Goal: Book appointment/travel/reservation

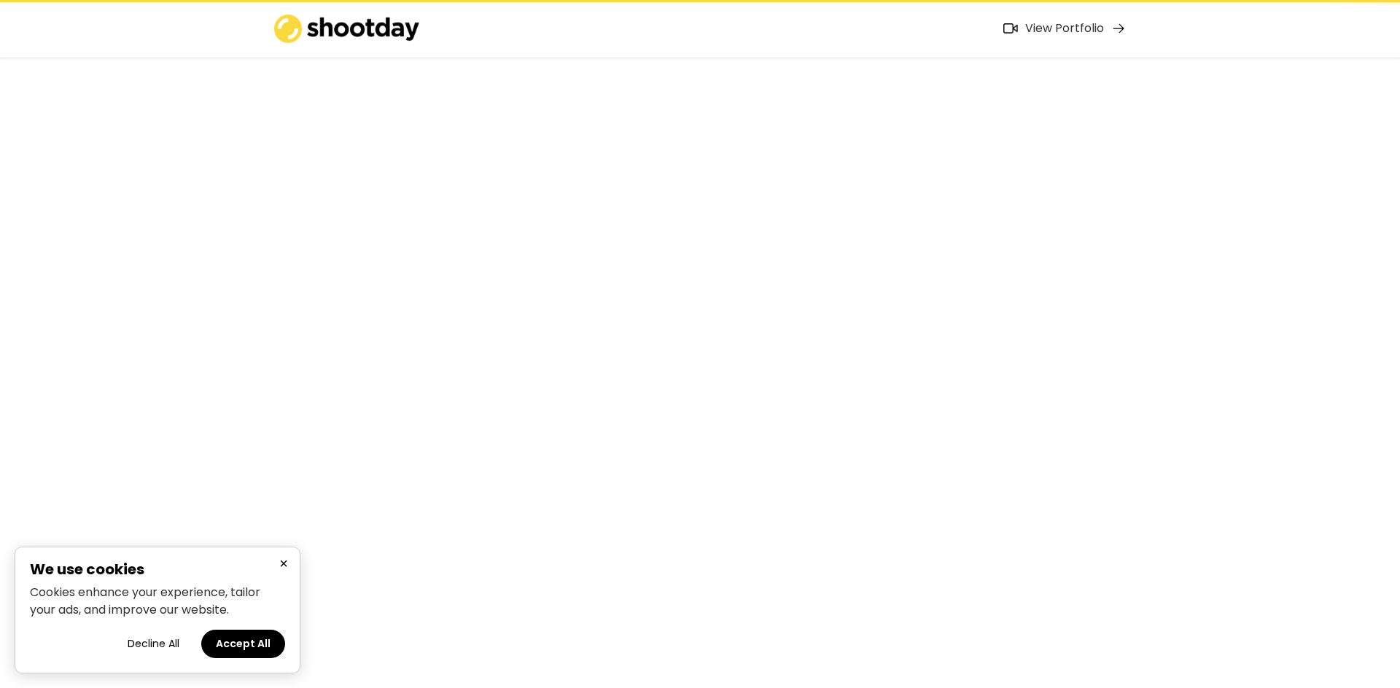
click at [160, 638] on button "Decline All" at bounding box center [153, 644] width 81 height 28
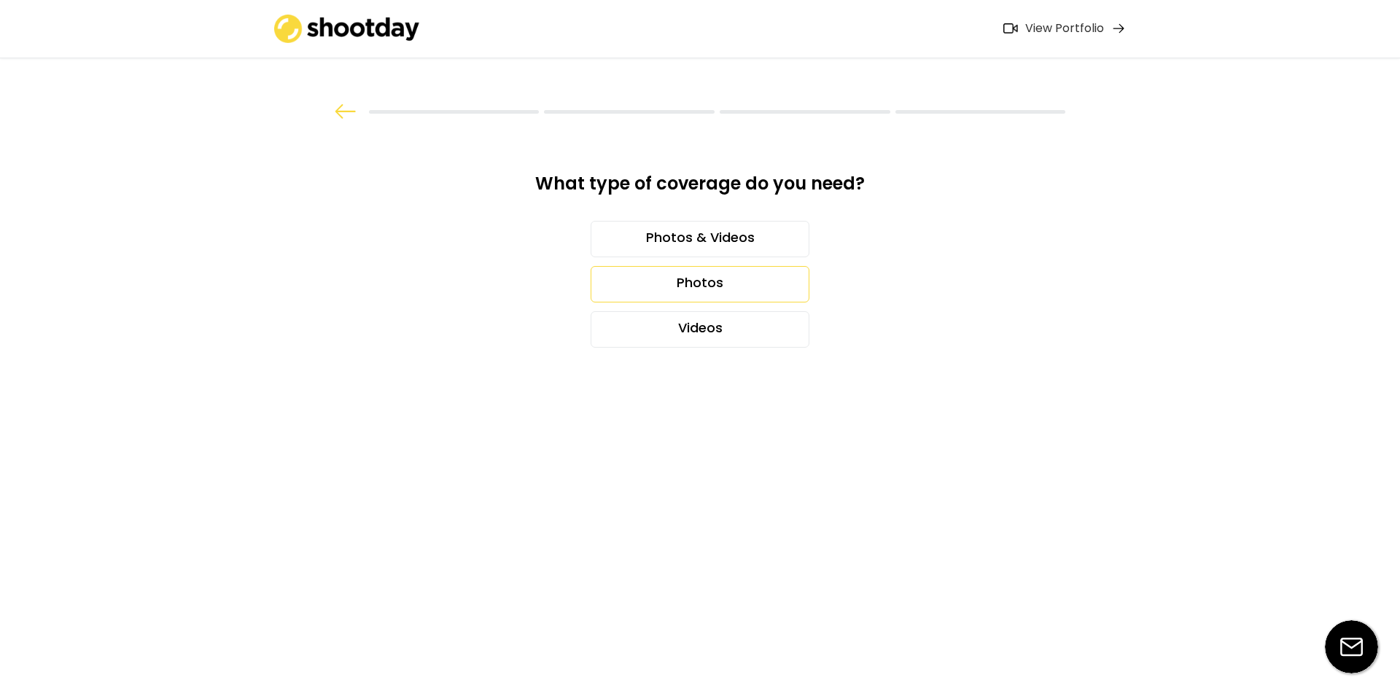
click at [722, 285] on div "Photos" at bounding box center [700, 284] width 219 height 36
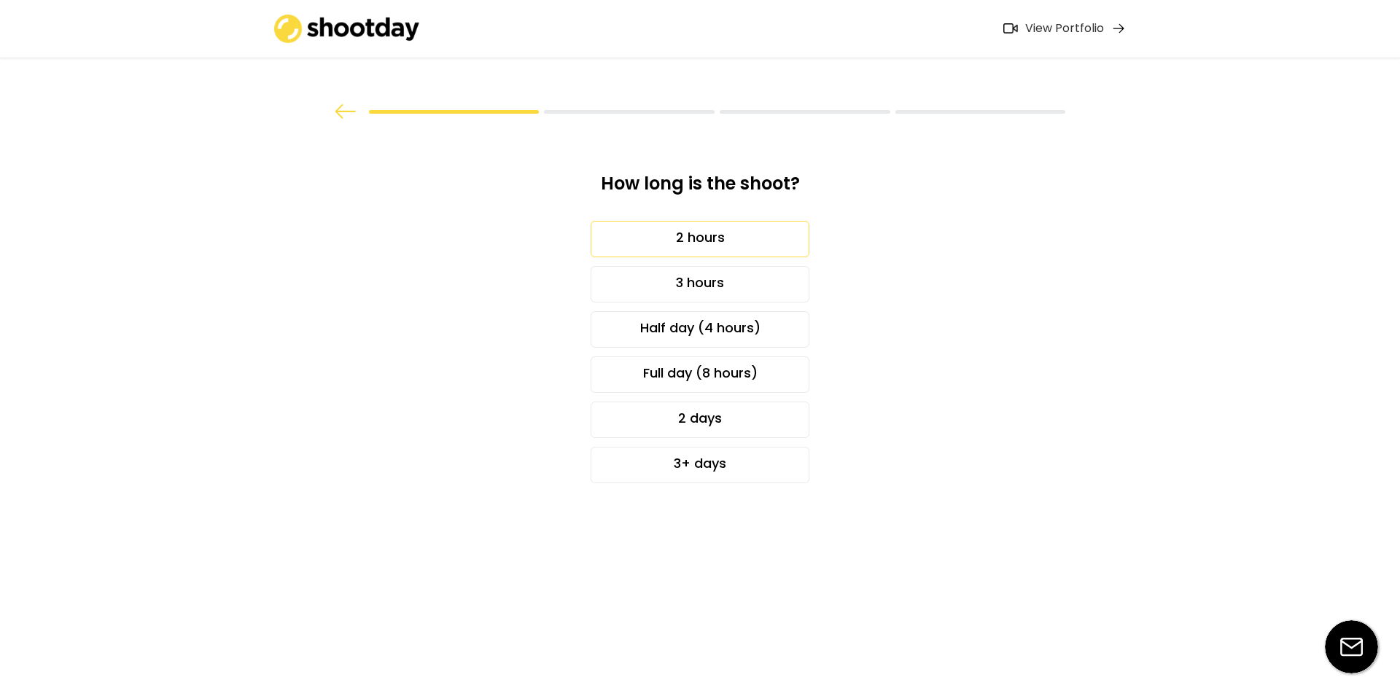
click at [700, 233] on div "2 hours" at bounding box center [700, 239] width 219 height 36
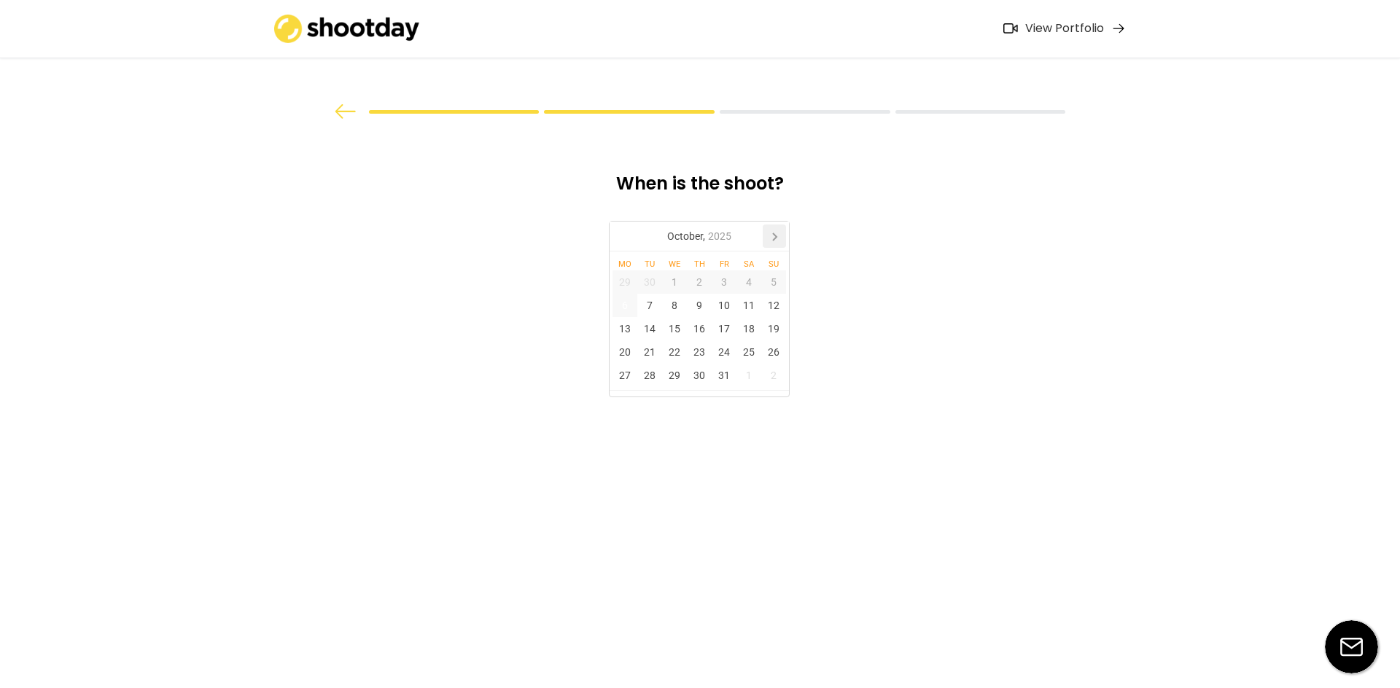
click at [767, 237] on icon at bounding box center [774, 236] width 23 height 23
click at [687, 281] on div "4" at bounding box center [699, 282] width 25 height 23
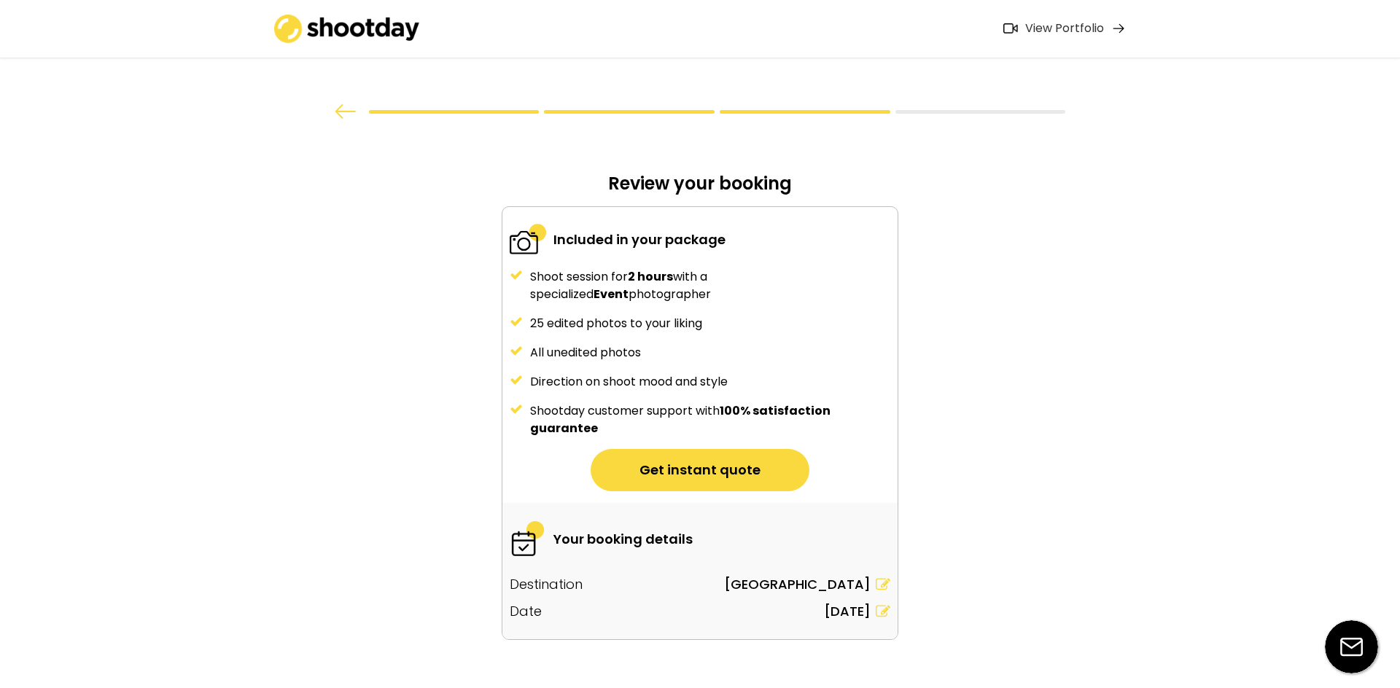
click at [581, 292] on div "Shoot session for 2 hours with a specialized Event photographer" at bounding box center [710, 285] width 360 height 35
click at [585, 320] on div "25 edited photos to your liking" at bounding box center [710, 324] width 360 height 18
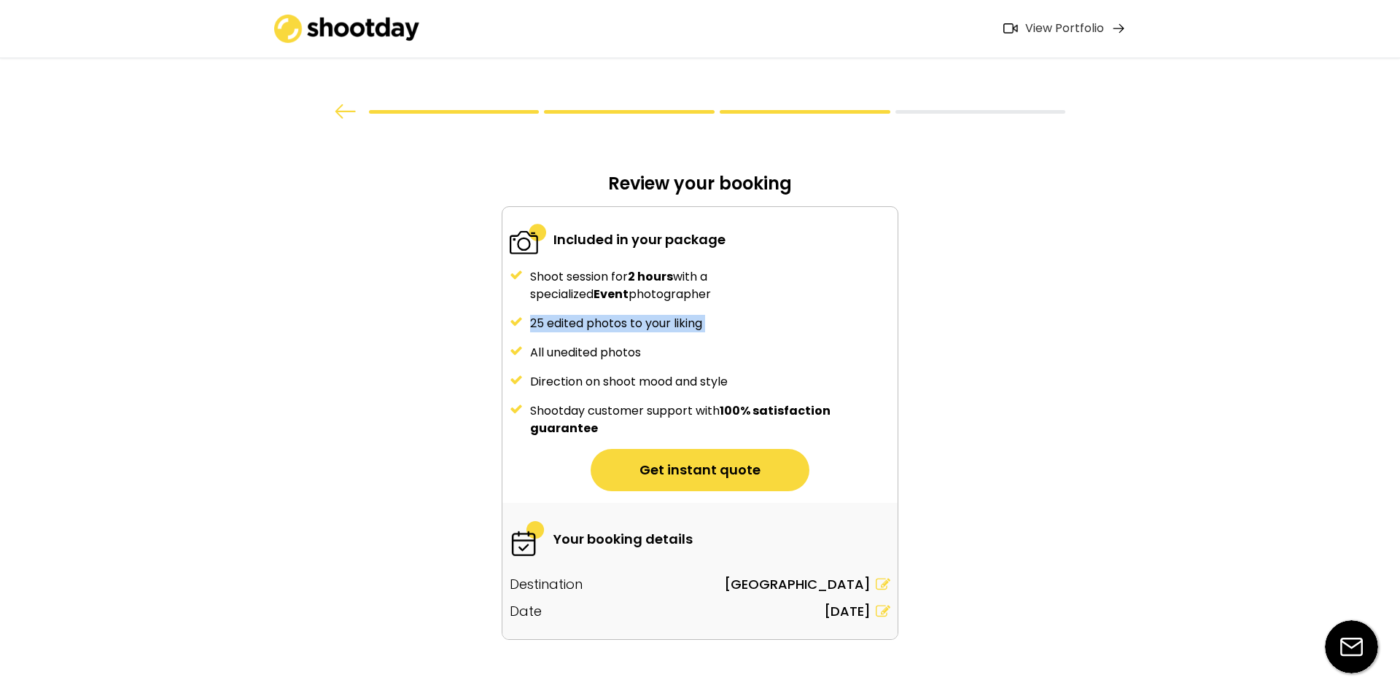
click at [585, 320] on div "25 edited photos to your liking" at bounding box center [710, 324] width 360 height 18
click at [594, 352] on div "All unedited photos" at bounding box center [710, 353] width 360 height 18
click at [641, 388] on div "Direction on shoot mood and style" at bounding box center [710, 382] width 360 height 18
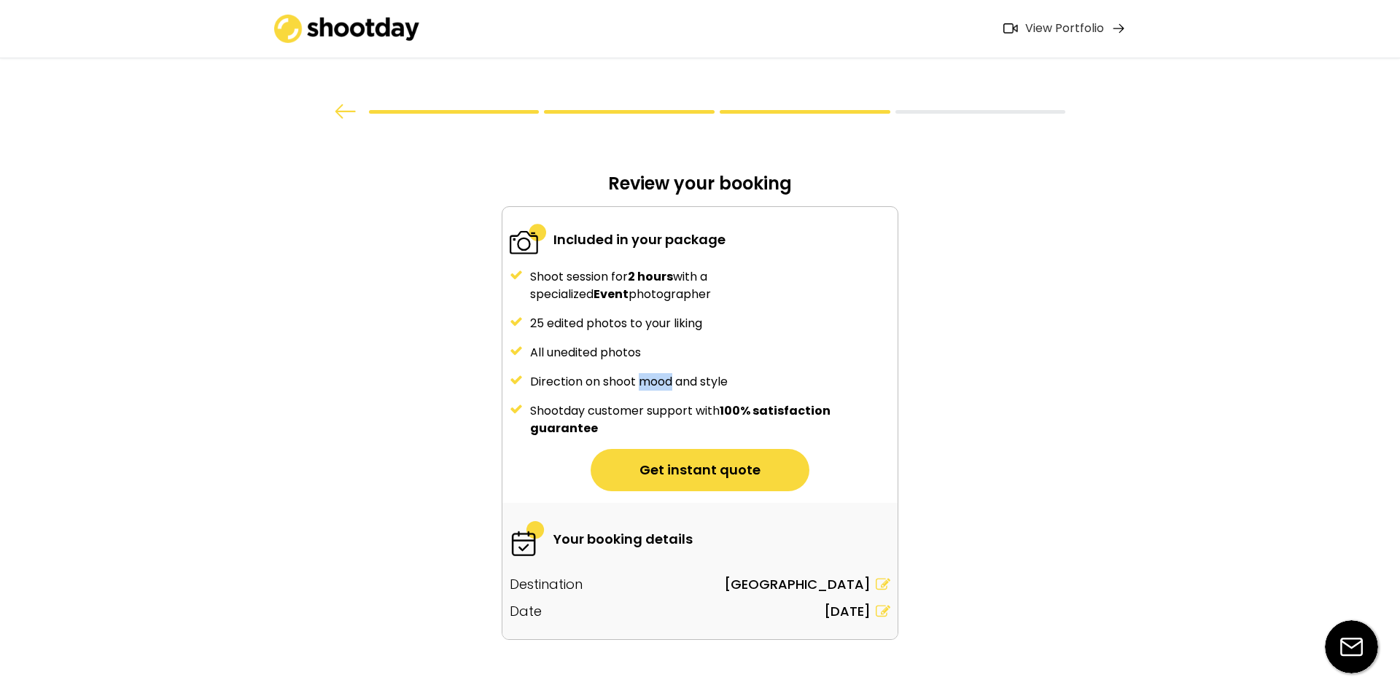
click at [641, 389] on div "Direction on shoot mood and style" at bounding box center [710, 382] width 360 height 18
click at [639, 400] on div "Shoot session for 2 hours with a specialized Event photographer 25 edited photo…" at bounding box center [699, 352] width 395 height 169
click at [637, 419] on div "Shootday customer support with 100% satisfaction guarantee" at bounding box center [710, 420] width 360 height 35
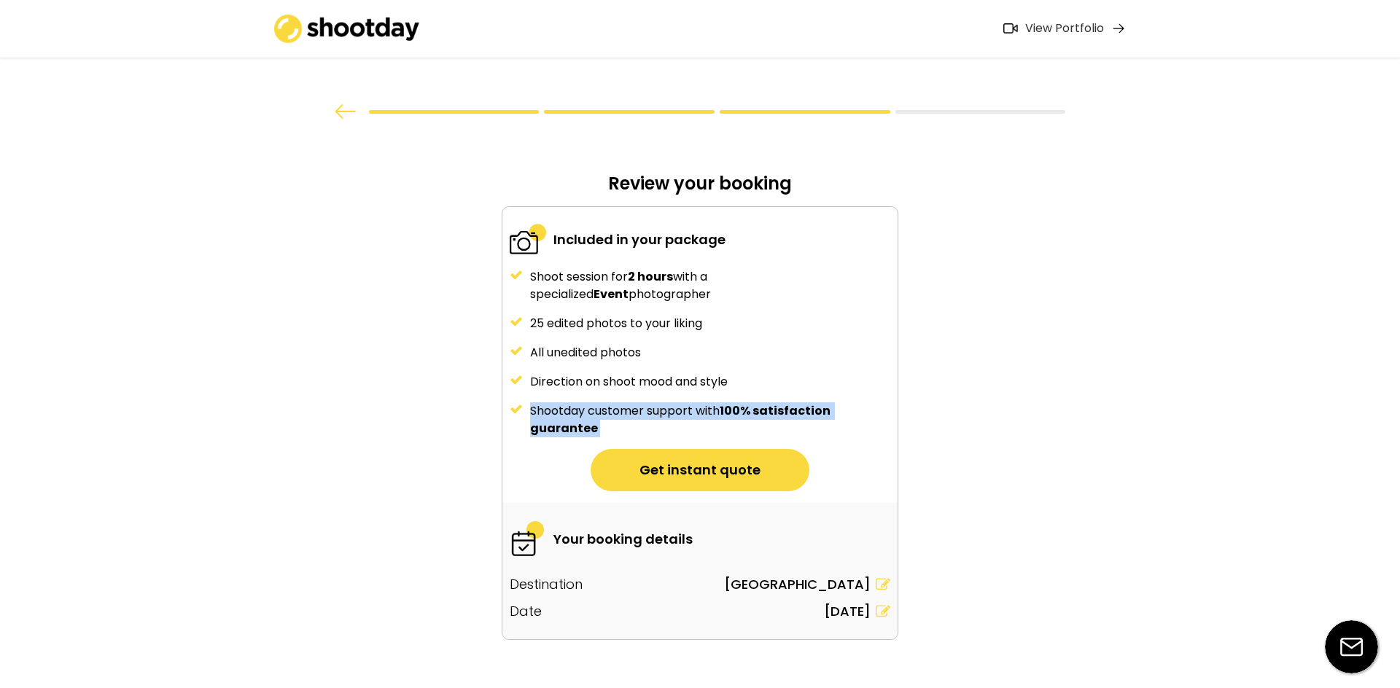
click at [637, 419] on div "Shootday customer support with 100% satisfaction guarantee" at bounding box center [710, 420] width 360 height 35
click at [649, 462] on button "Get instant quote" at bounding box center [700, 470] width 219 height 42
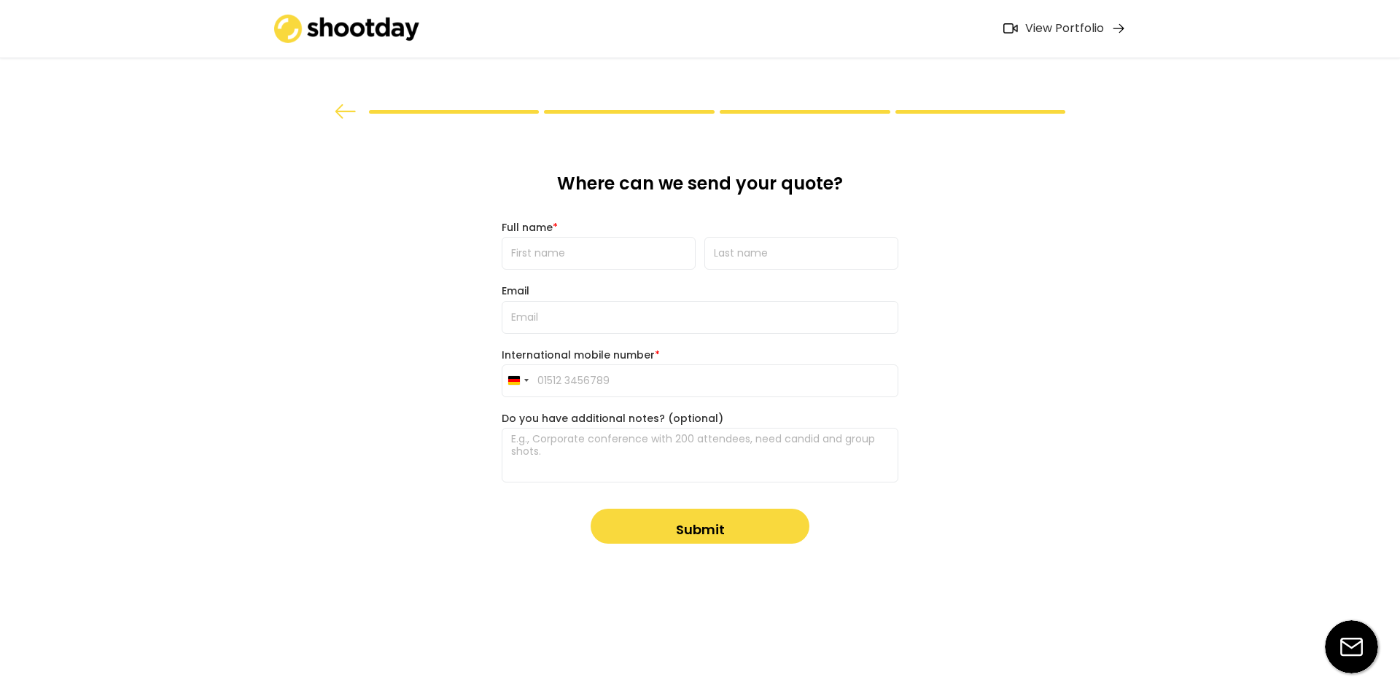
click at [574, 254] on input "input" at bounding box center [599, 253] width 194 height 33
